Goal: Check status: Check status

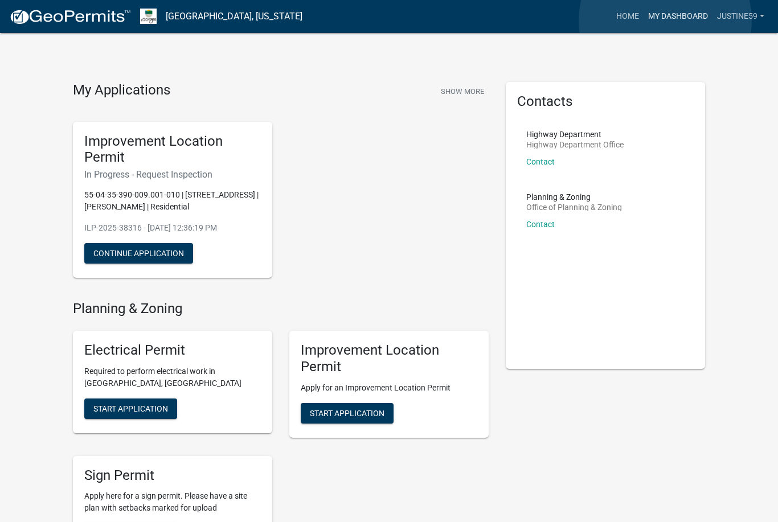
click at [666, 21] on link "My Dashboard" at bounding box center [678, 17] width 69 height 22
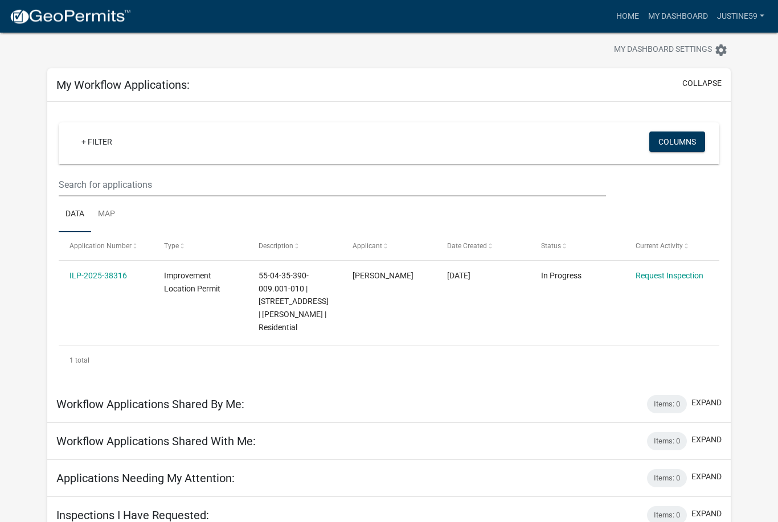
scroll to position [33, 0]
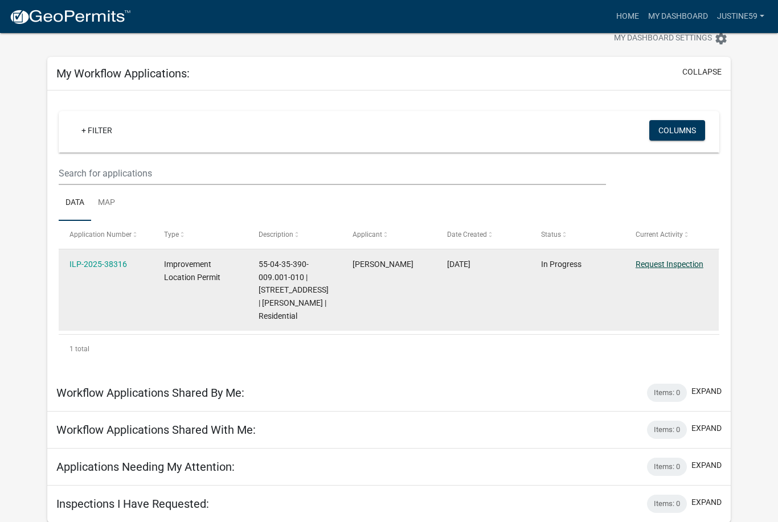
click at [672, 260] on link "Request Inspection" at bounding box center [670, 264] width 68 height 9
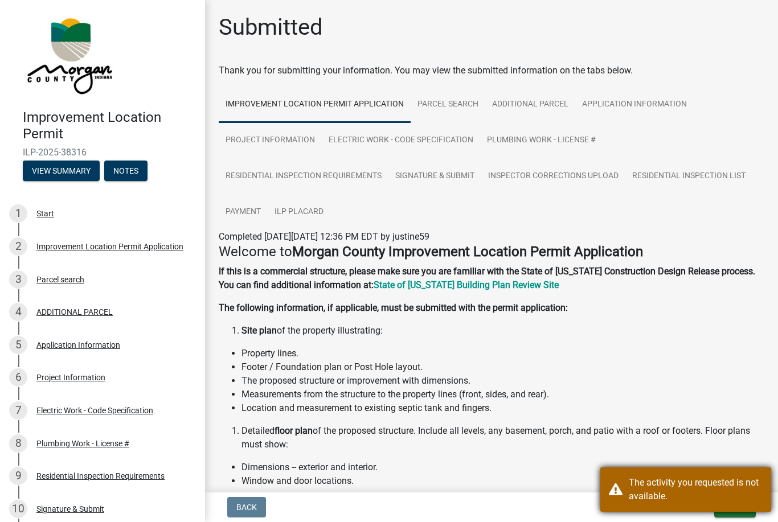
click at [713, 489] on div "The activity you requested is not available." at bounding box center [696, 489] width 134 height 27
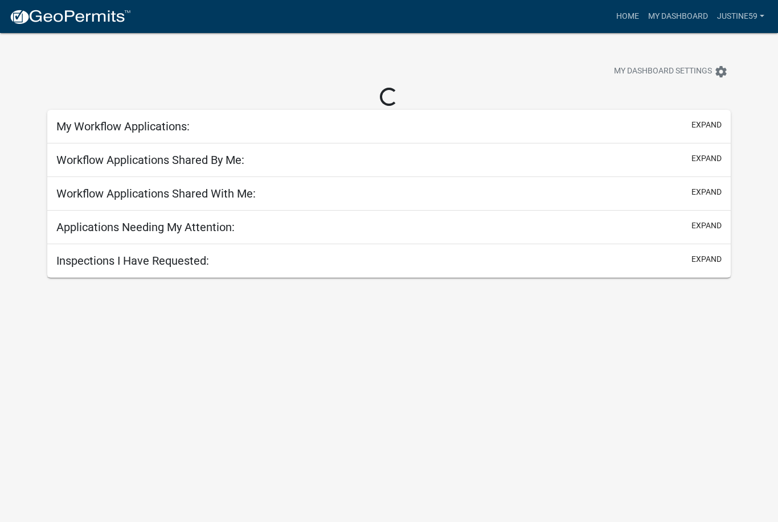
scroll to position [33, 0]
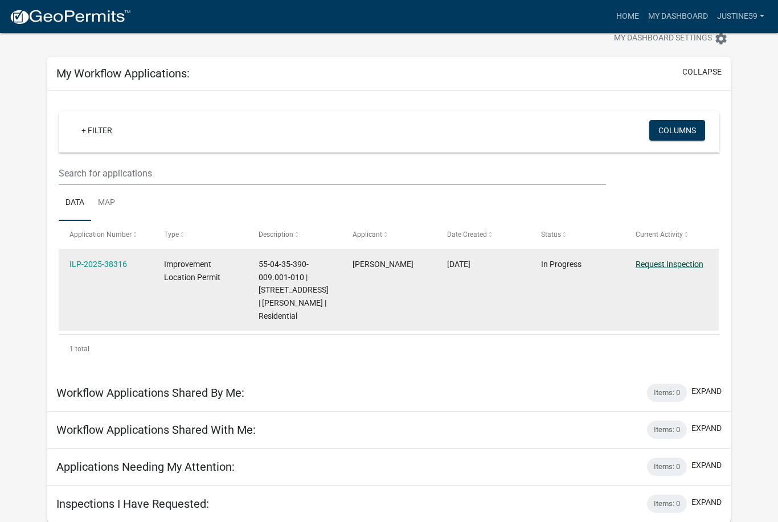
click at [670, 268] on link "Request Inspection" at bounding box center [670, 264] width 68 height 9
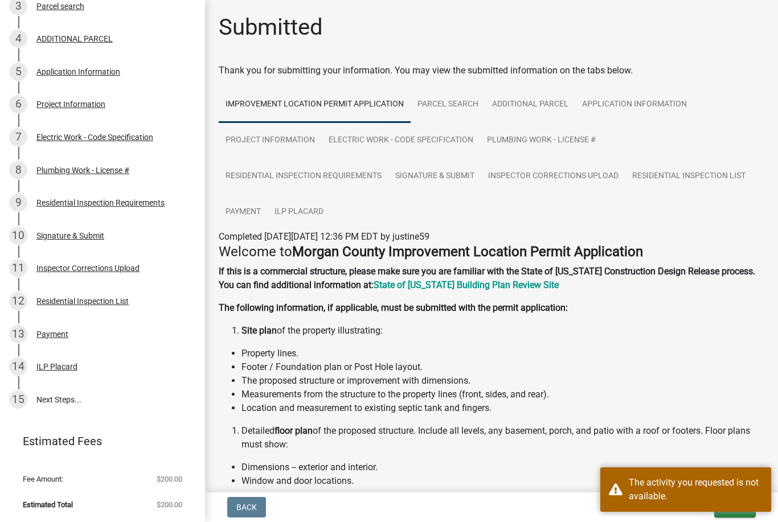
scroll to position [272, 0]
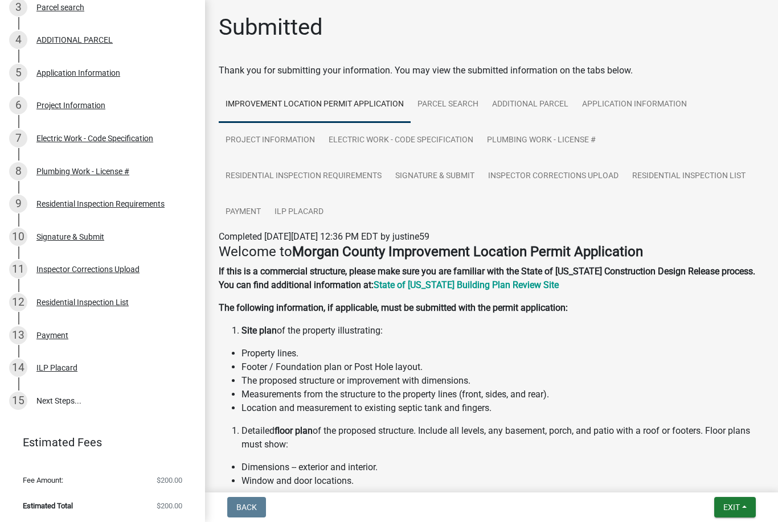
click at [92, 478] on li "Fee Amount: $200.00" at bounding box center [102, 481] width 205 height 26
click at [69, 410] on link "15 Next Steps..." at bounding box center [102, 401] width 205 height 33
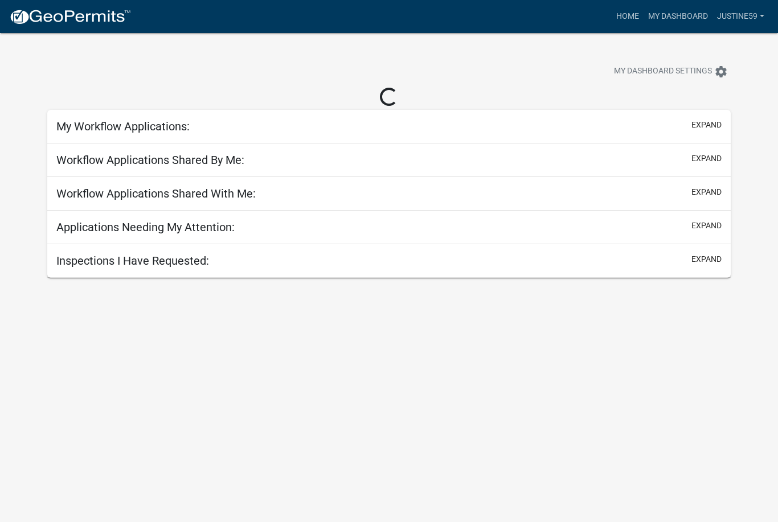
scroll to position [33, 0]
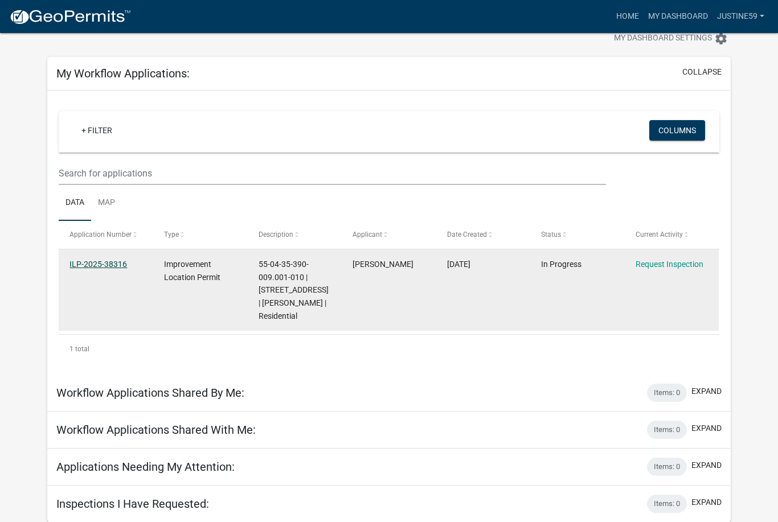
click at [95, 261] on link "ILP-2025-38316" at bounding box center [98, 264] width 58 height 9
